Goal: Transaction & Acquisition: Purchase product/service

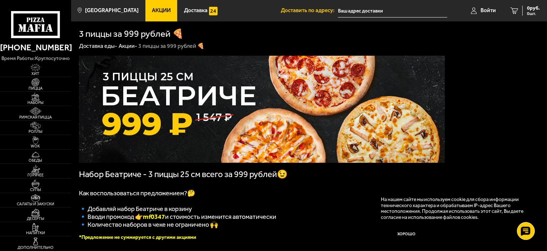
click at [270, 111] on img at bounding box center [262, 109] width 366 height 107
click at [31, 100] on img at bounding box center [36, 97] width 22 height 8
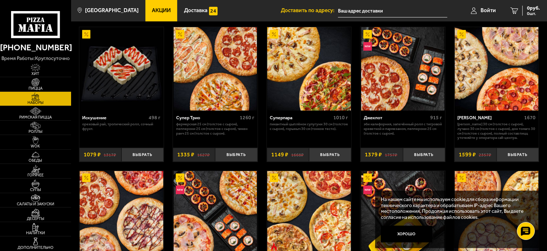
scroll to position [322, 0]
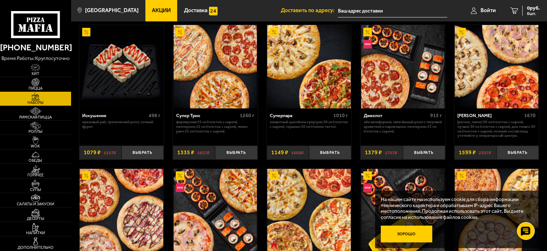
click at [404, 237] on button "Хорошо" at bounding box center [406, 234] width 51 height 17
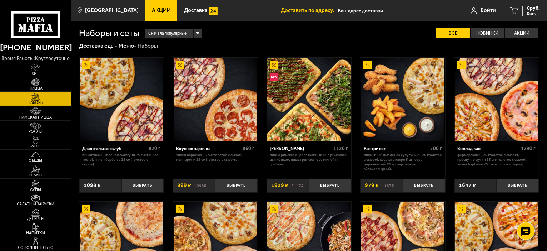
scroll to position [0, 0]
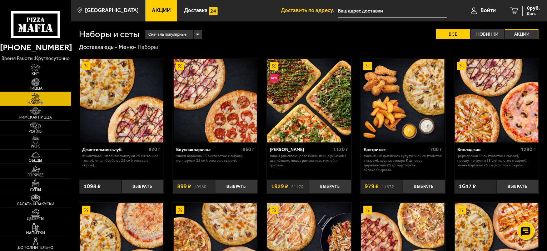
click at [529, 34] on label "Акции" at bounding box center [522, 34] width 34 height 10
click at [0, 0] on input "Акции" at bounding box center [0, 0] width 0 height 0
click at [517, 32] on label "Акции" at bounding box center [522, 34] width 34 height 10
click at [0, 0] on input "Акции" at bounding box center [0, 0] width 0 height 0
click at [519, 35] on label "Акции" at bounding box center [522, 34] width 34 height 10
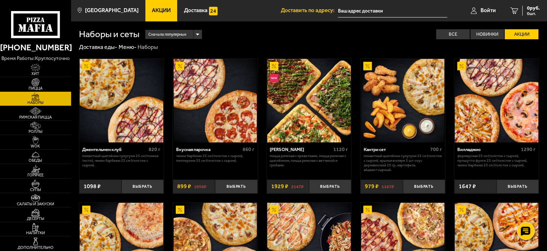
click at [0, 0] on input "Акции" at bounding box center [0, 0] width 0 height 0
click at [521, 35] on label "Акции" at bounding box center [522, 34] width 34 height 10
click at [0, 0] on input "Акции" at bounding box center [0, 0] width 0 height 0
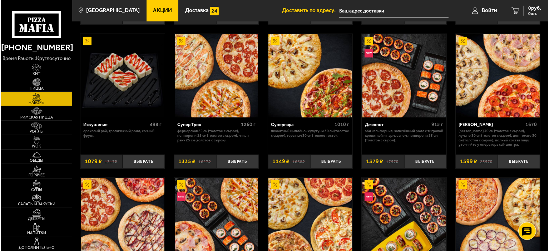
scroll to position [286, 0]
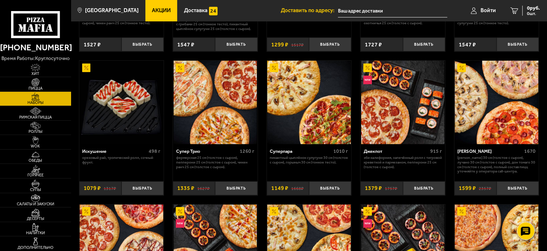
click at [207, 114] on img at bounding box center [216, 103] width 84 height 84
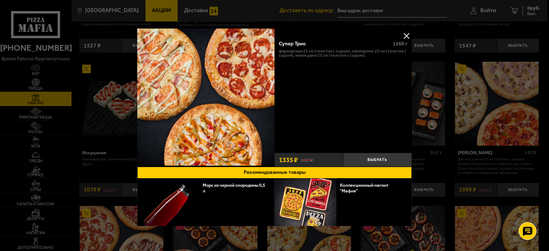
click at [411, 35] on div "Супер Трио 1260 г Фермерская 25 см (толстое с сыром), Пепперони 25 см (толстое …" at bounding box center [274, 128] width 275 height 198
click at [0, 79] on div at bounding box center [274, 125] width 549 height 251
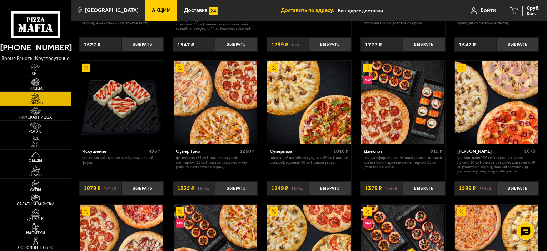
click at [34, 73] on span "Хит" at bounding box center [35, 74] width 71 height 4
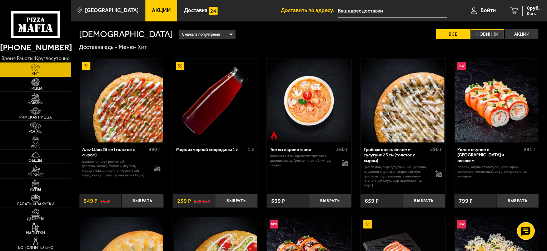
click at [500, 33] on label "Новинки" at bounding box center [488, 34] width 34 height 10
click at [0, 0] on input "Новинки" at bounding box center [0, 0] width 0 height 0
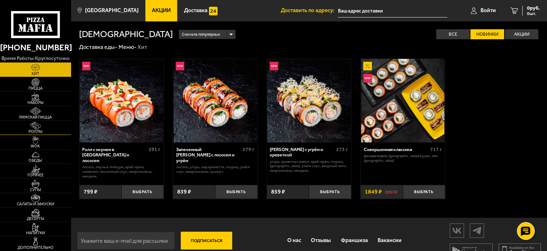
click at [32, 128] on img at bounding box center [36, 126] width 22 height 8
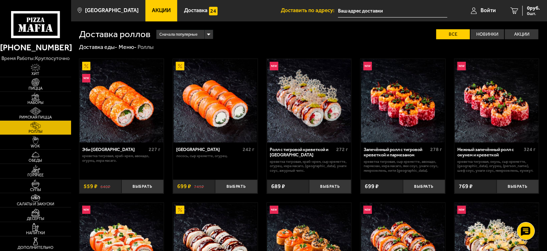
click at [146, 5] on link "Акции" at bounding box center [162, 10] width 32 height 21
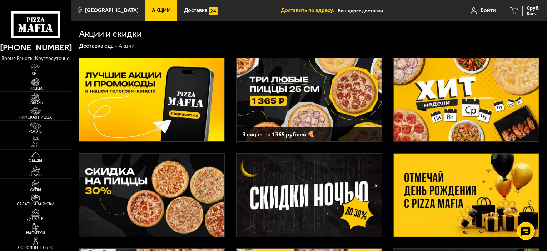
click at [311, 108] on img at bounding box center [309, 99] width 145 height 83
